Goal: Check status: Check status

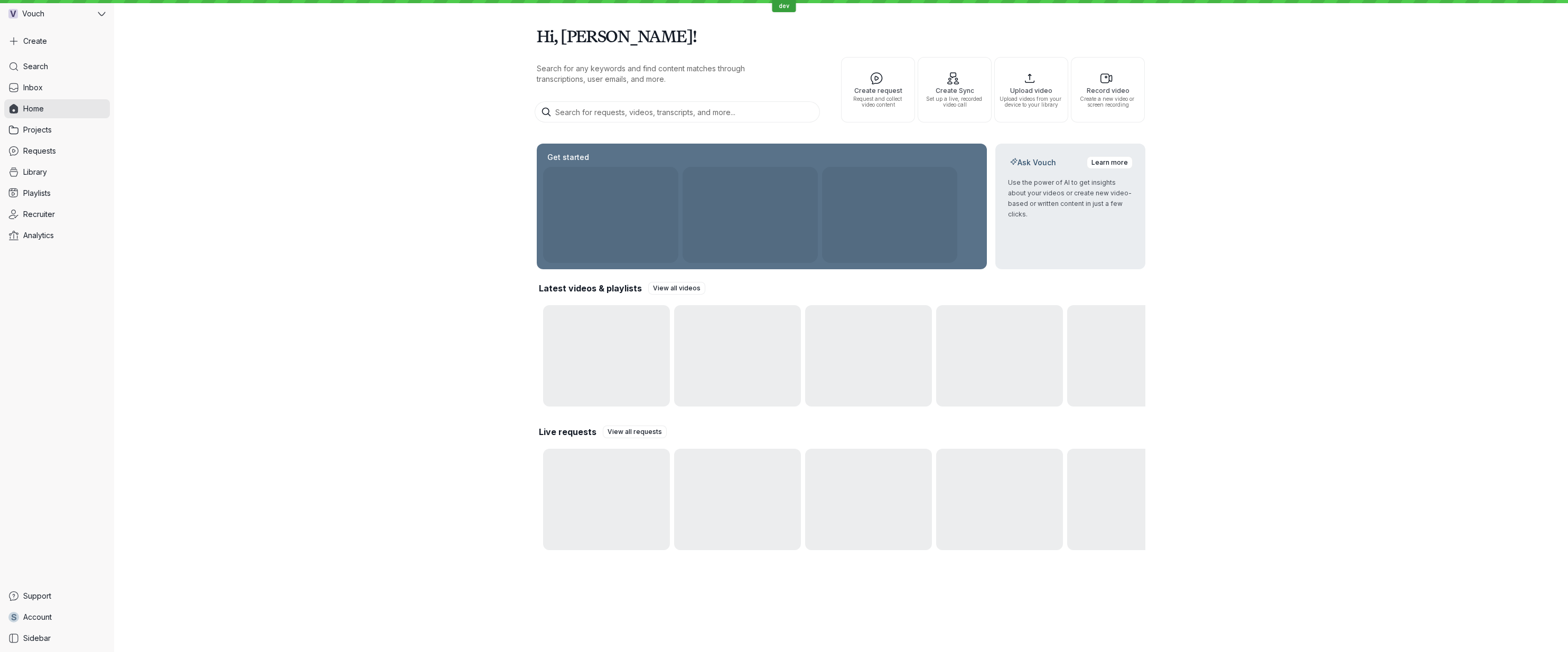
click at [596, 503] on div at bounding box center [606, 499] width 127 height 102
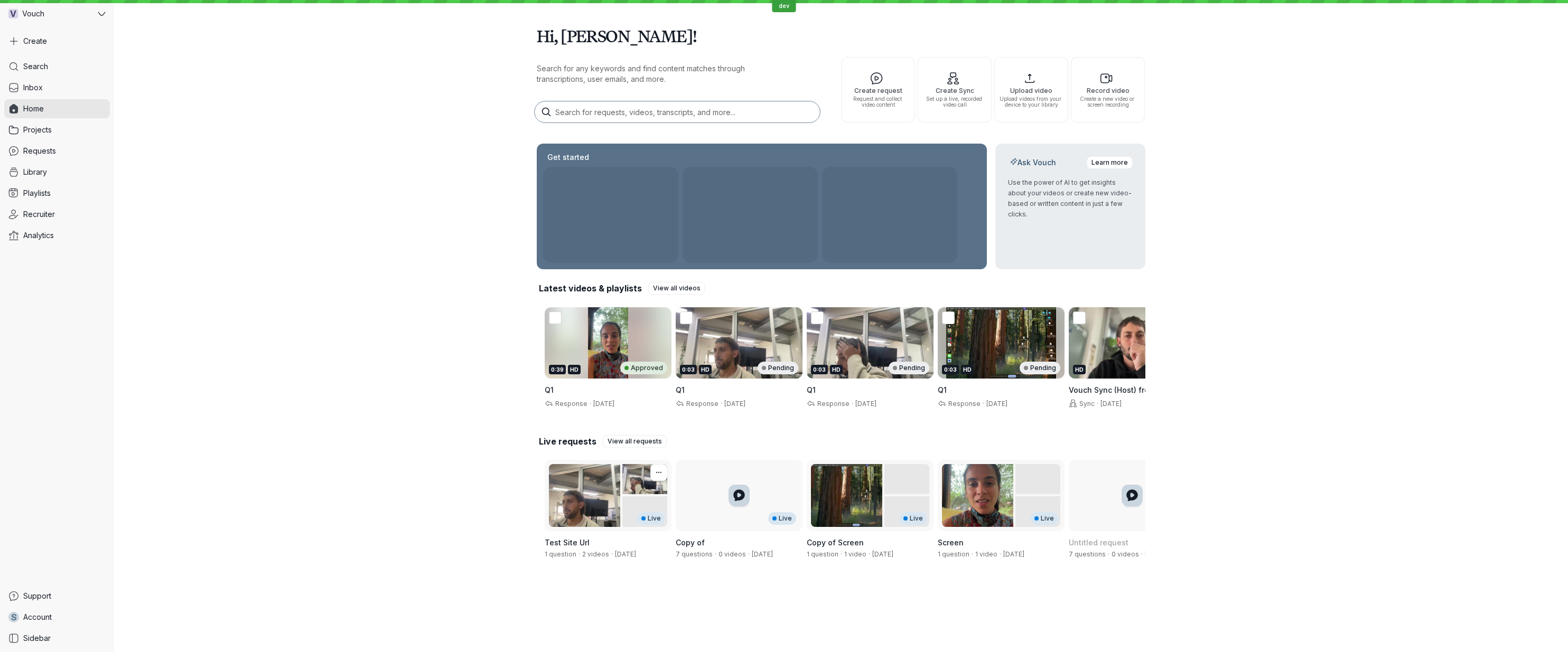
click at [585, 505] on div "Live" at bounding box center [607, 495] width 127 height 71
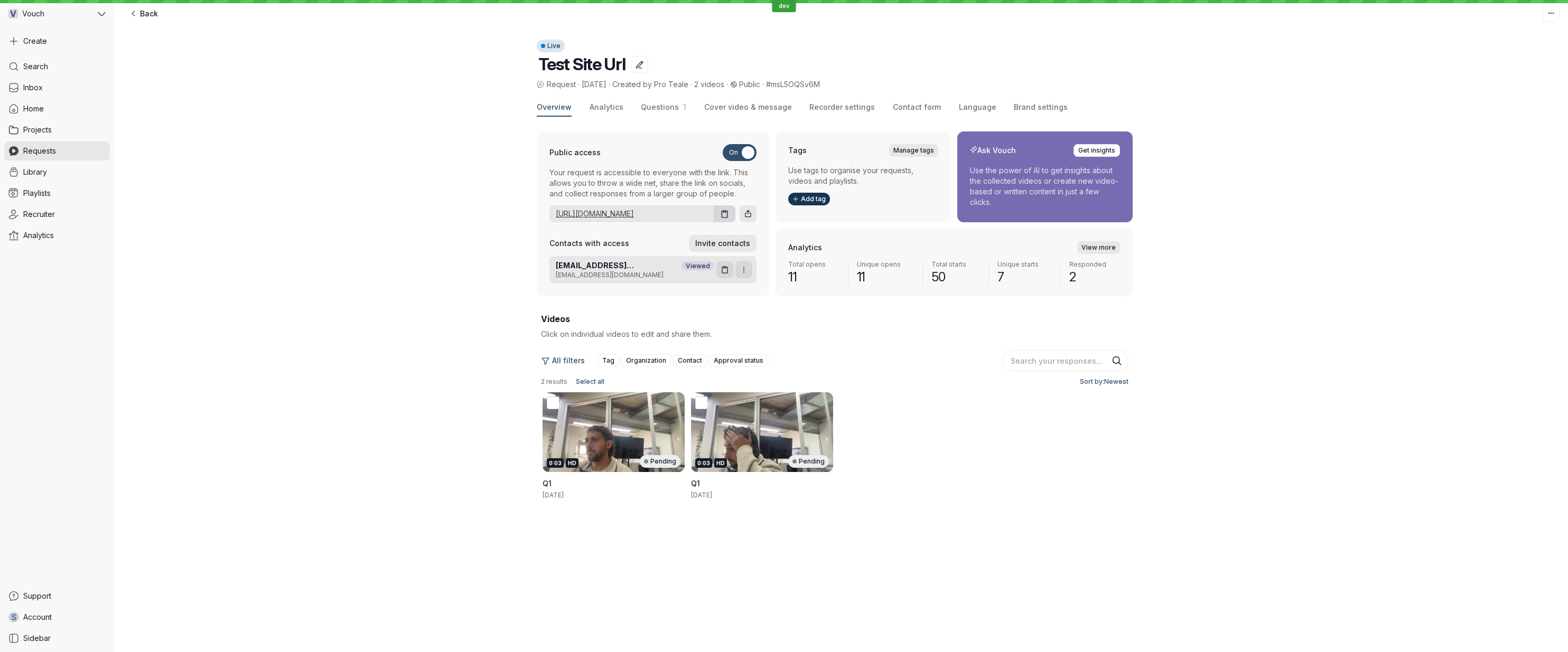
click at [631, 215] on link "[URL][DOMAIN_NAME]" at bounding box center [629, 213] width 160 height 10
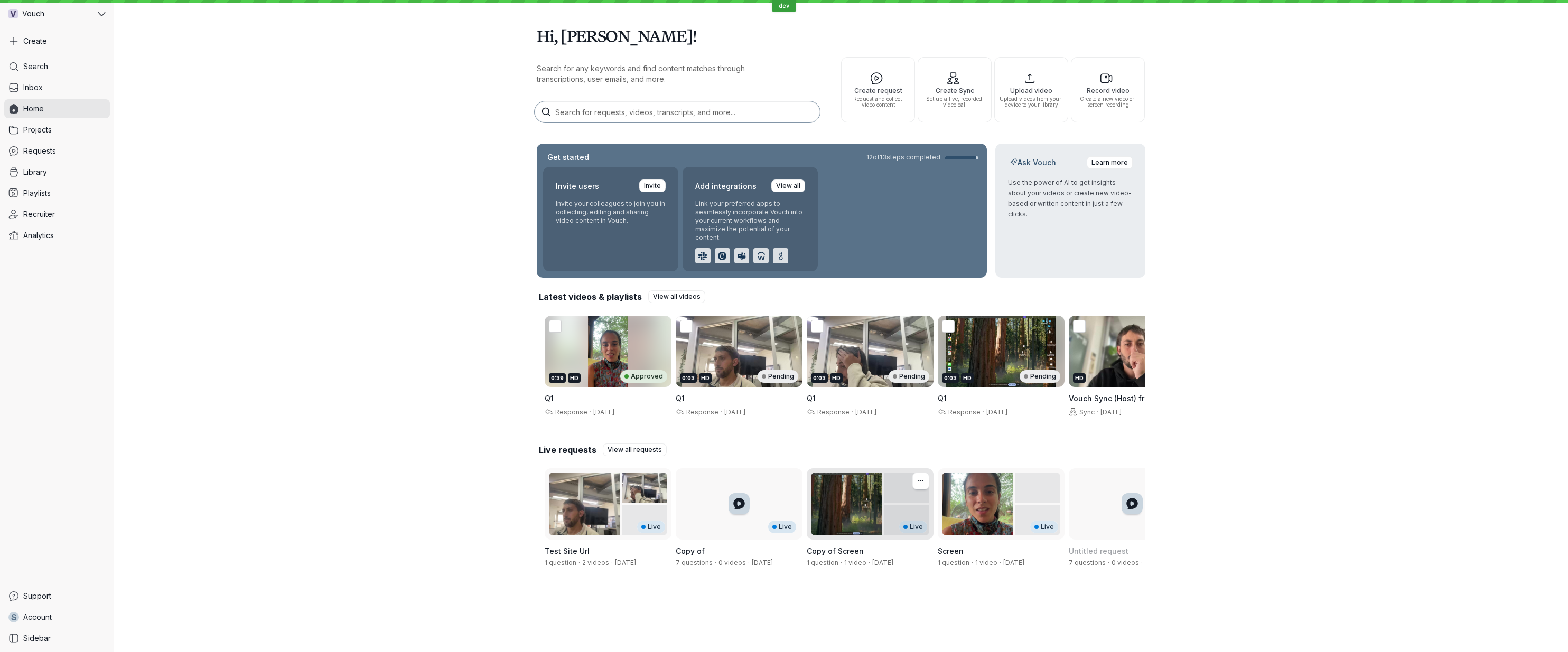
click at [867, 508] on div "Live" at bounding box center [870, 504] width 127 height 71
click at [971, 518] on div "Live" at bounding box center [1000, 504] width 127 height 71
click at [765, 506] on div "Live" at bounding box center [739, 504] width 127 height 71
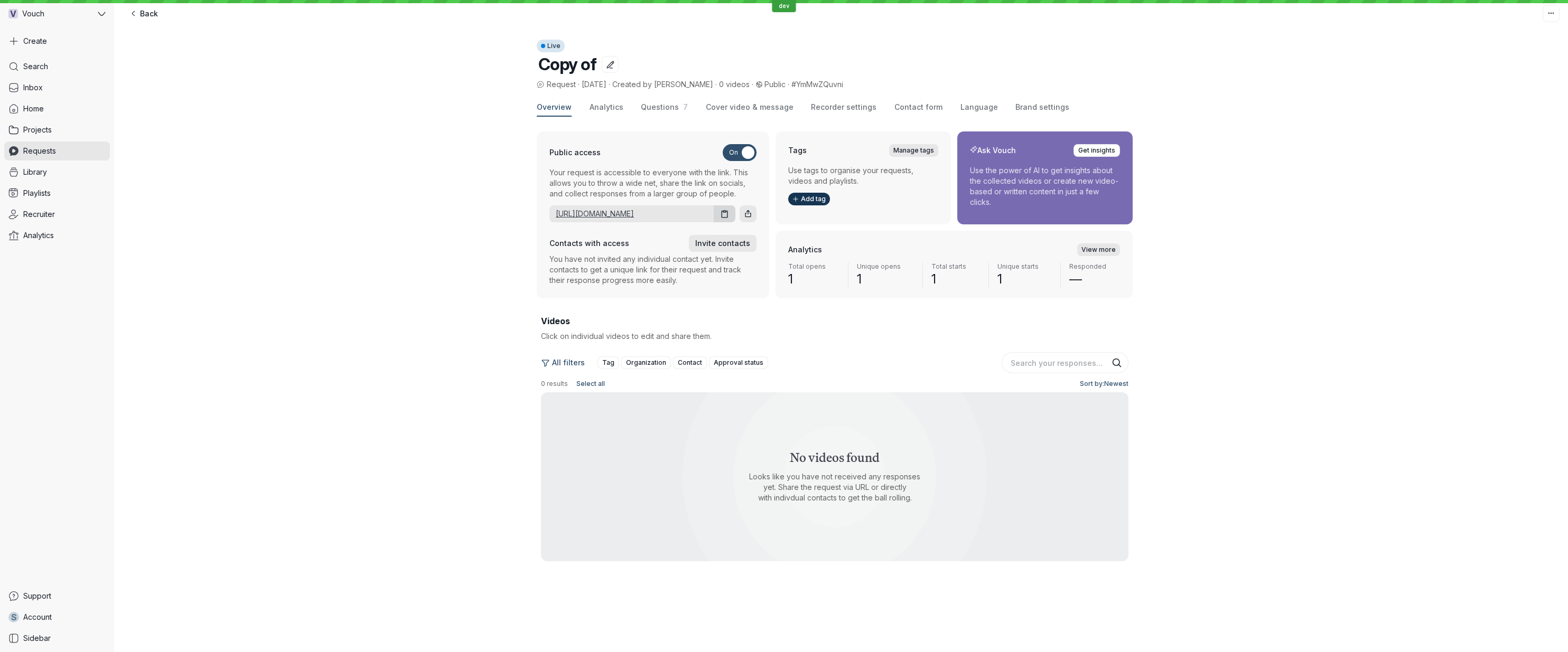
click at [635, 211] on link "[URL][DOMAIN_NAME]" at bounding box center [629, 213] width 160 height 10
